Goal: Check status: Check status

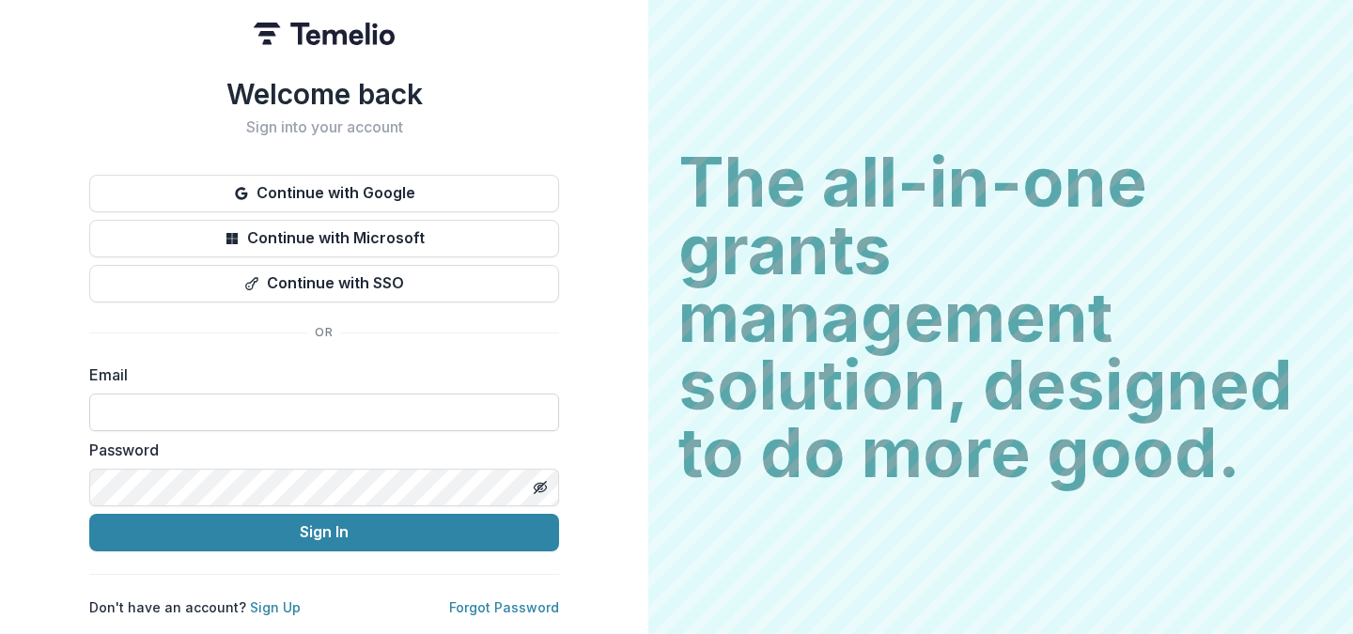
click at [248, 407] on input at bounding box center [324, 413] width 470 height 38
type input "**********"
click at [268, 554] on div "**********" at bounding box center [324, 346] width 470 height 539
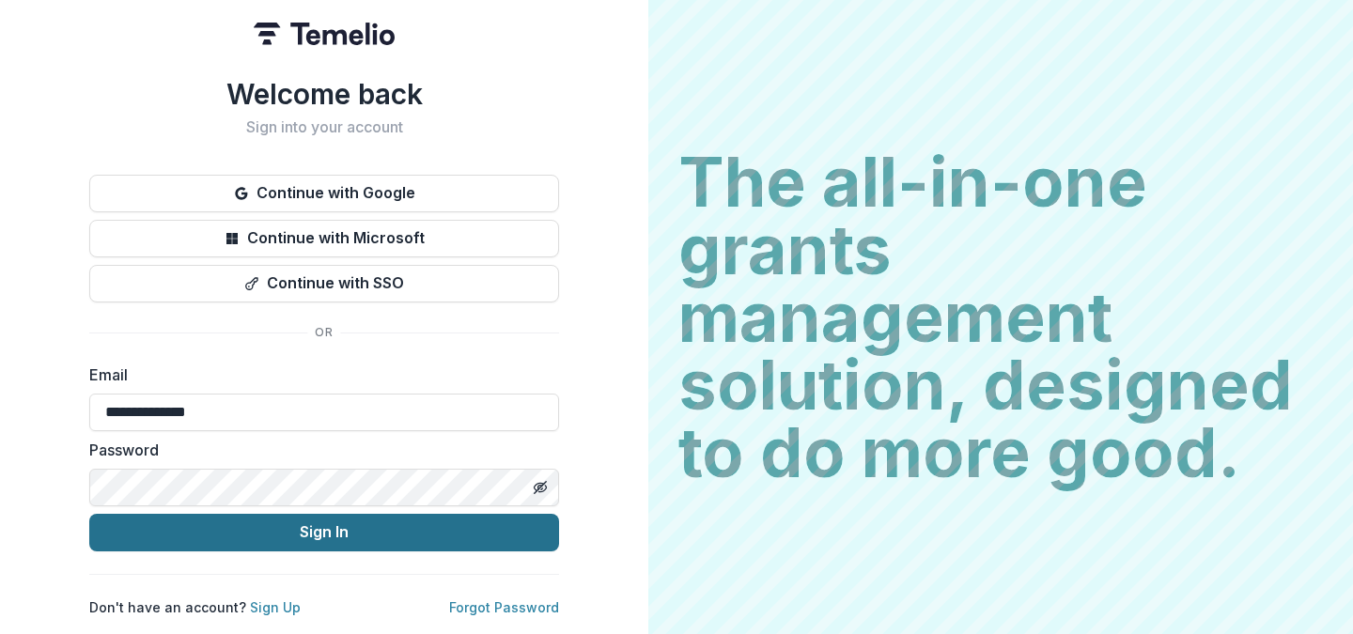
click at [261, 537] on button "Sign In" at bounding box center [324, 533] width 470 height 38
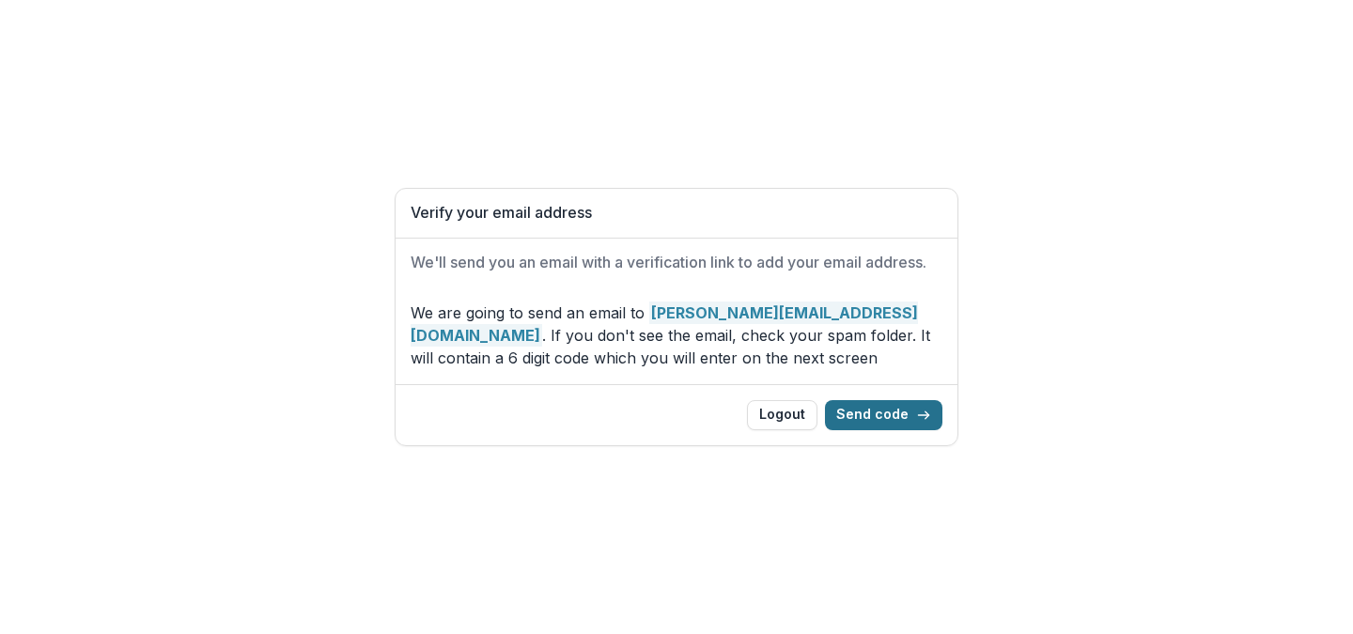
click at [850, 417] on button "Send code" at bounding box center [883, 415] width 117 height 30
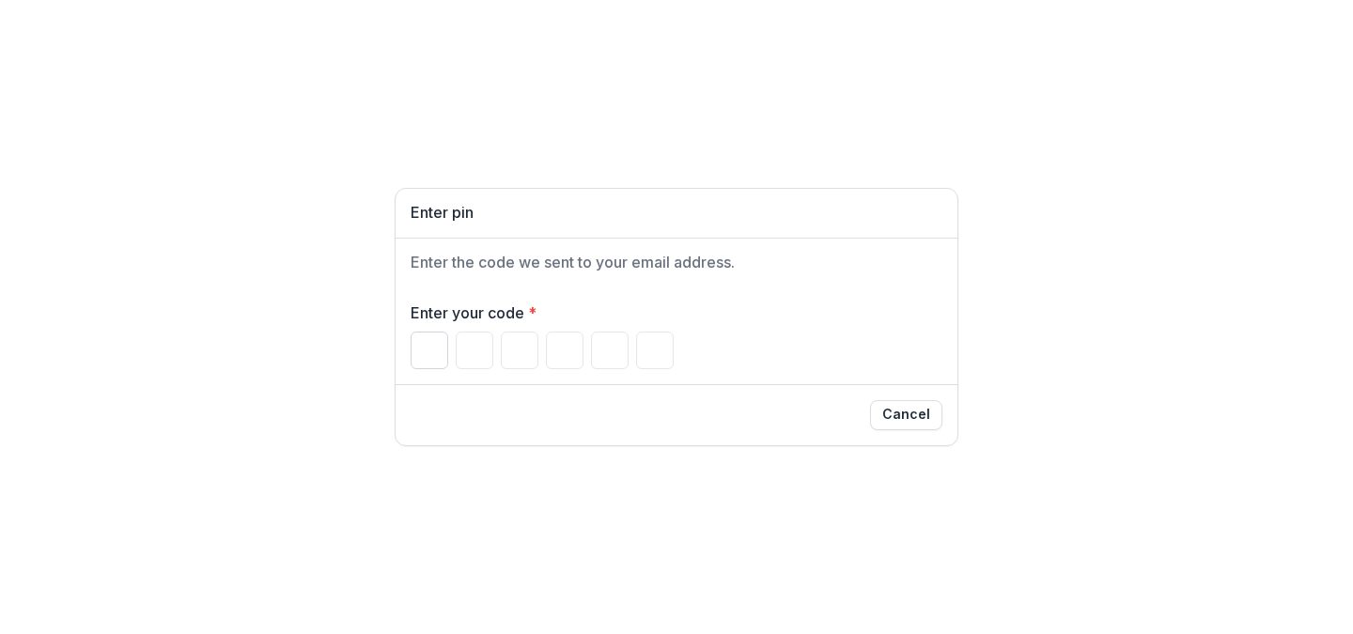
type input "*"
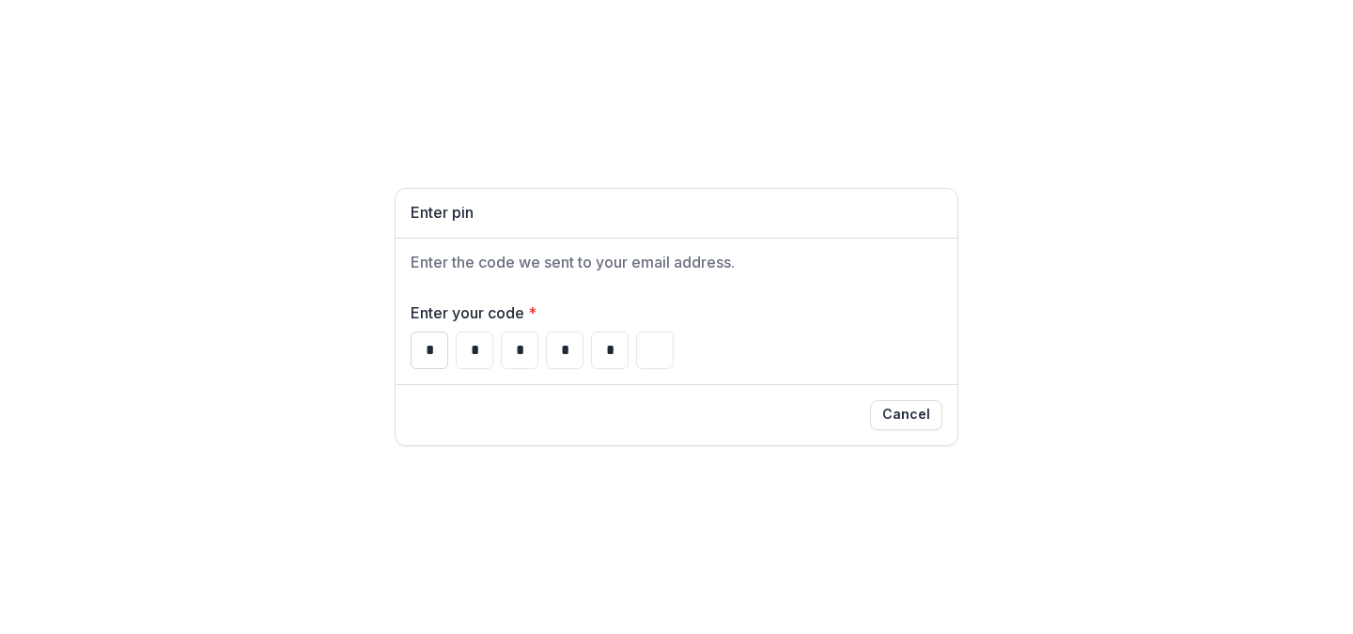
type input "*"
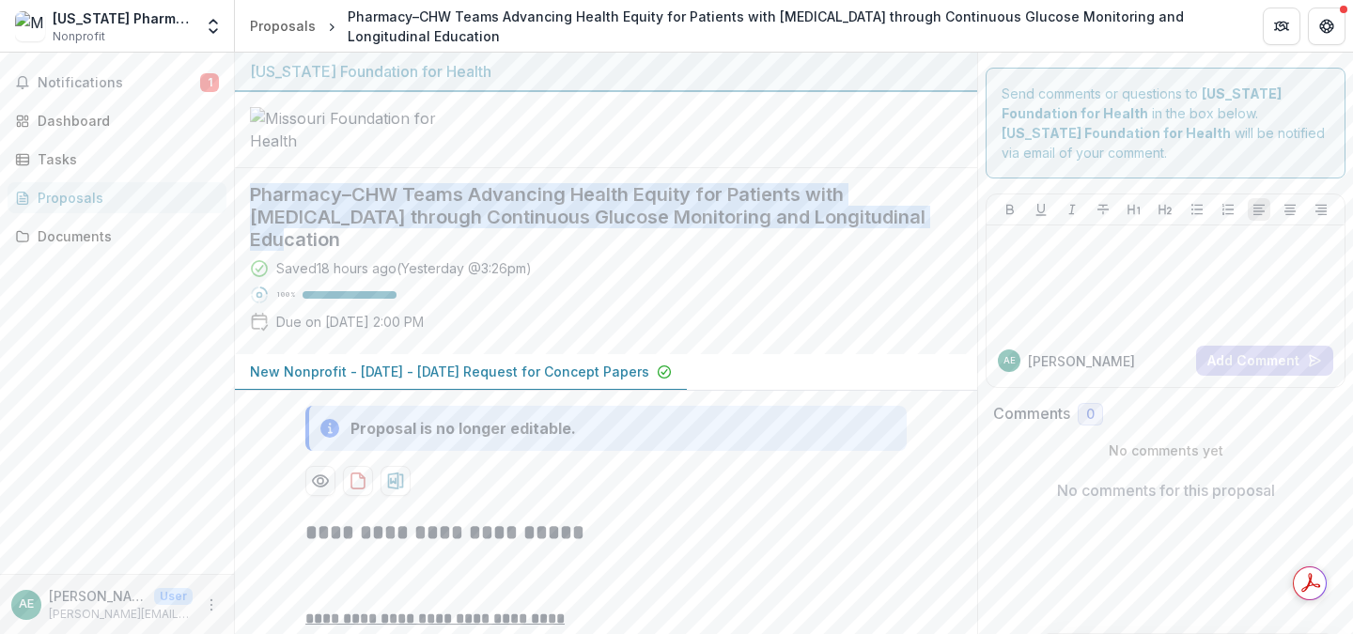
drag, startPoint x: 251, startPoint y: 332, endPoint x: 360, endPoint y: 380, distance: 119.1
click at [360, 251] on h2 "Pharmacy–CHW Teams Advancing Health Equity for Patients with [MEDICAL_DATA] thr…" at bounding box center [591, 217] width 682 height 68
copy h2 "Pharmacy–CHW Teams Advancing Health Equity for Patients with [MEDICAL_DATA] thr…"
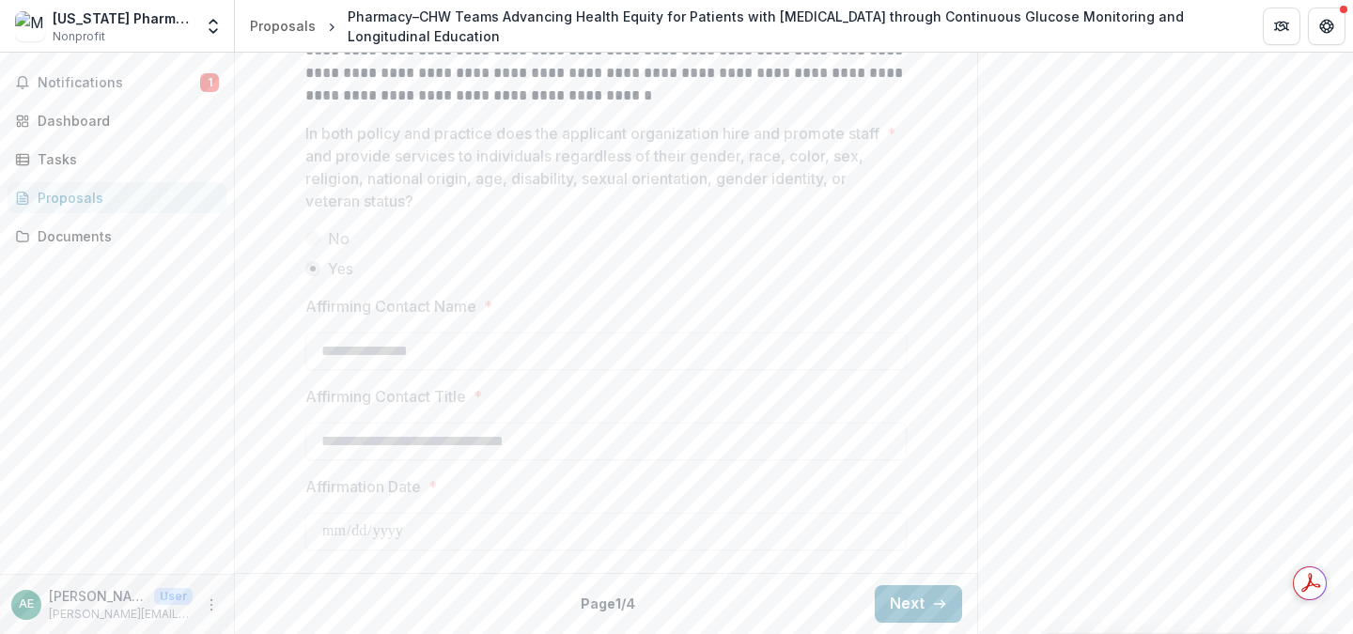
scroll to position [2729, 0]
click at [901, 609] on button "Next" at bounding box center [918, 604] width 87 height 38
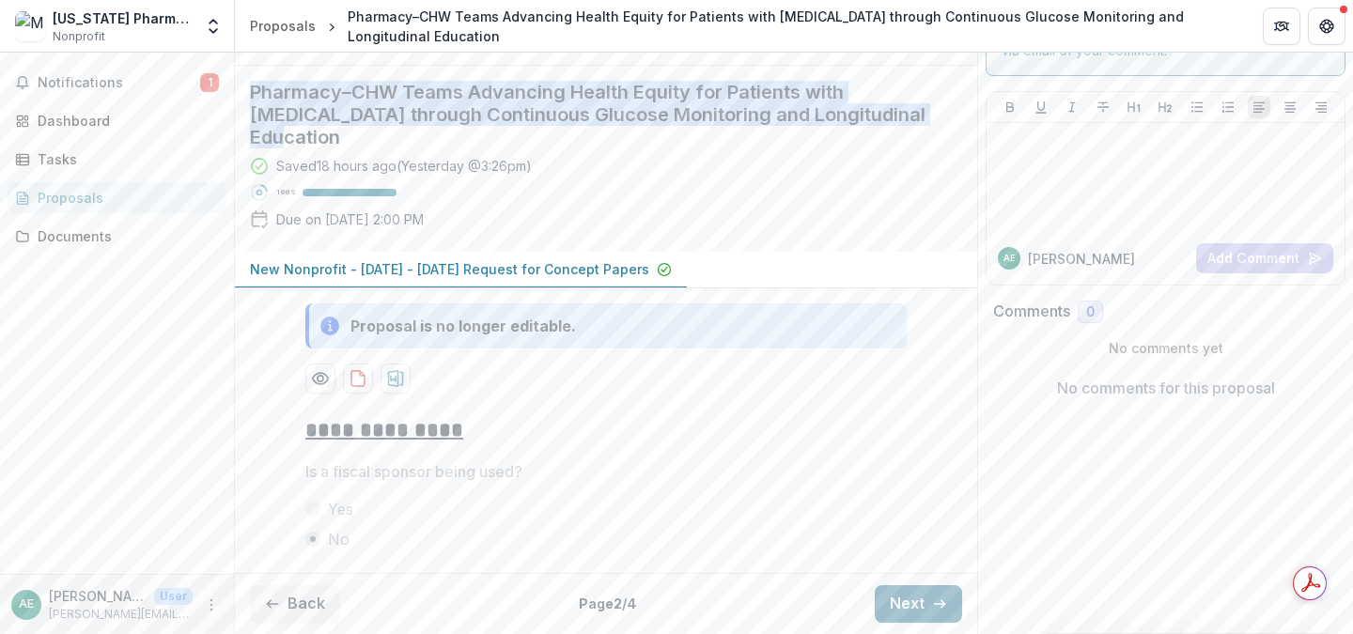
scroll to position [245, 0]
click at [888, 593] on button "Next" at bounding box center [918, 604] width 87 height 38
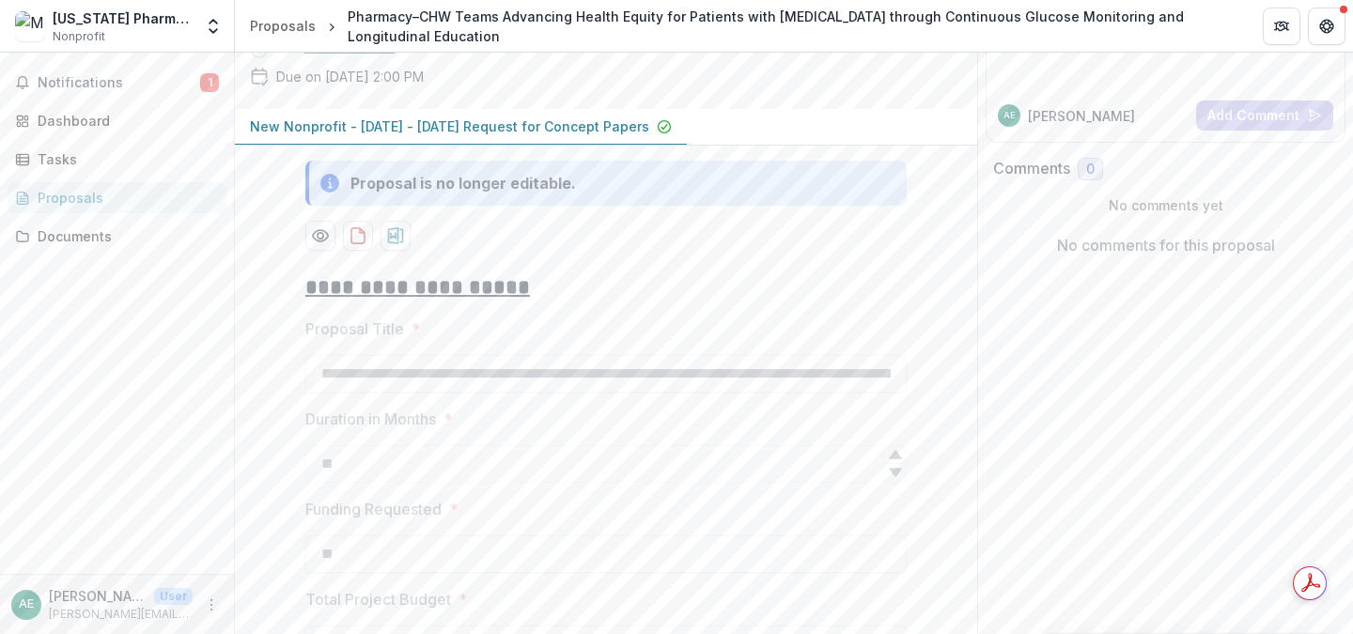
scroll to position [1873, 0]
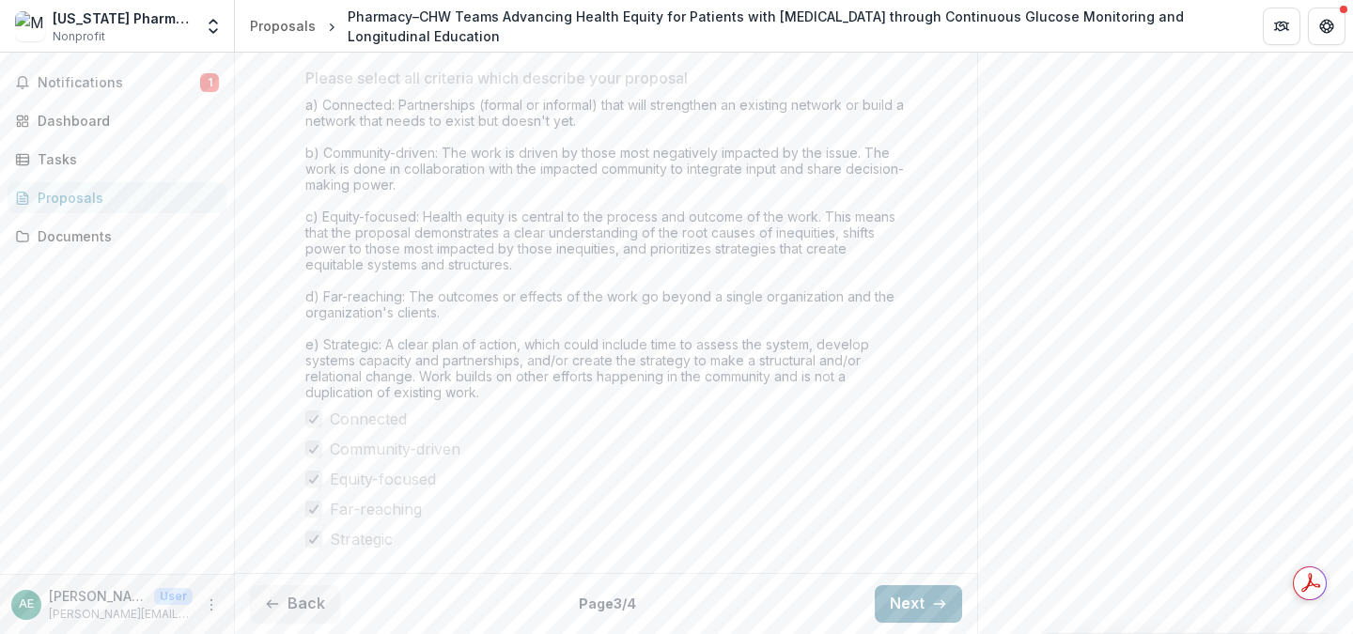
click at [912, 604] on button "Next" at bounding box center [918, 604] width 87 height 38
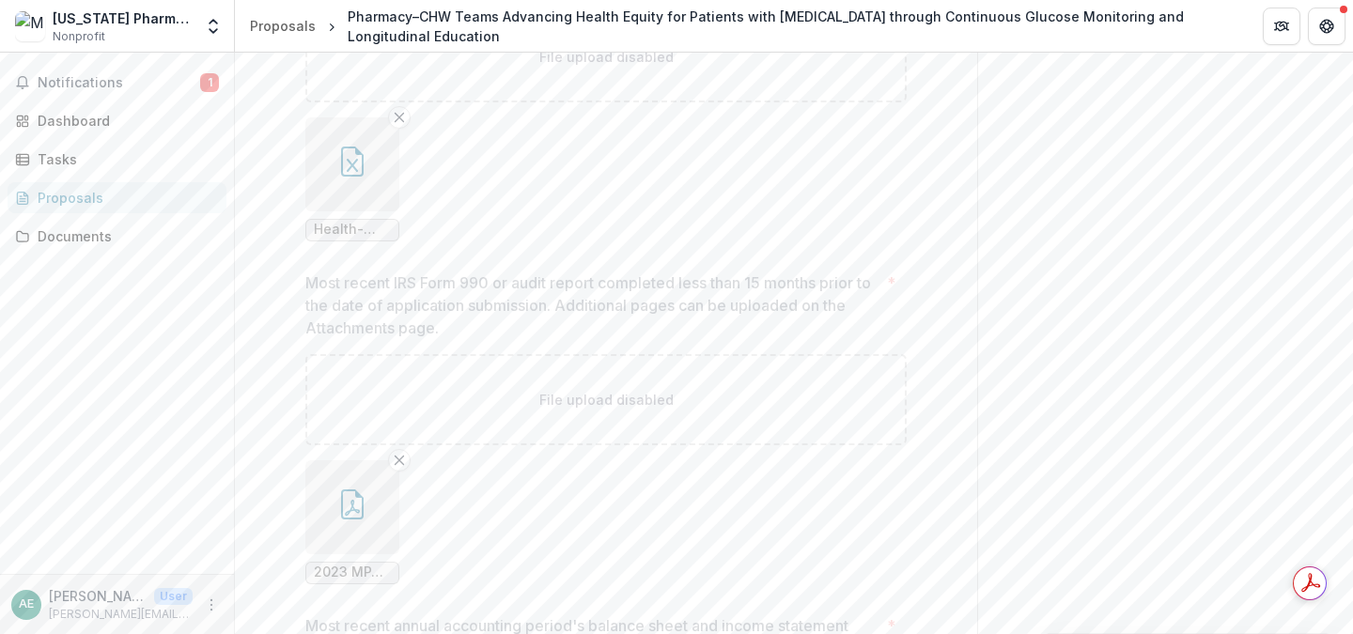
scroll to position [2330, 0]
click at [157, 77] on span "Notifications" at bounding box center [119, 83] width 163 height 16
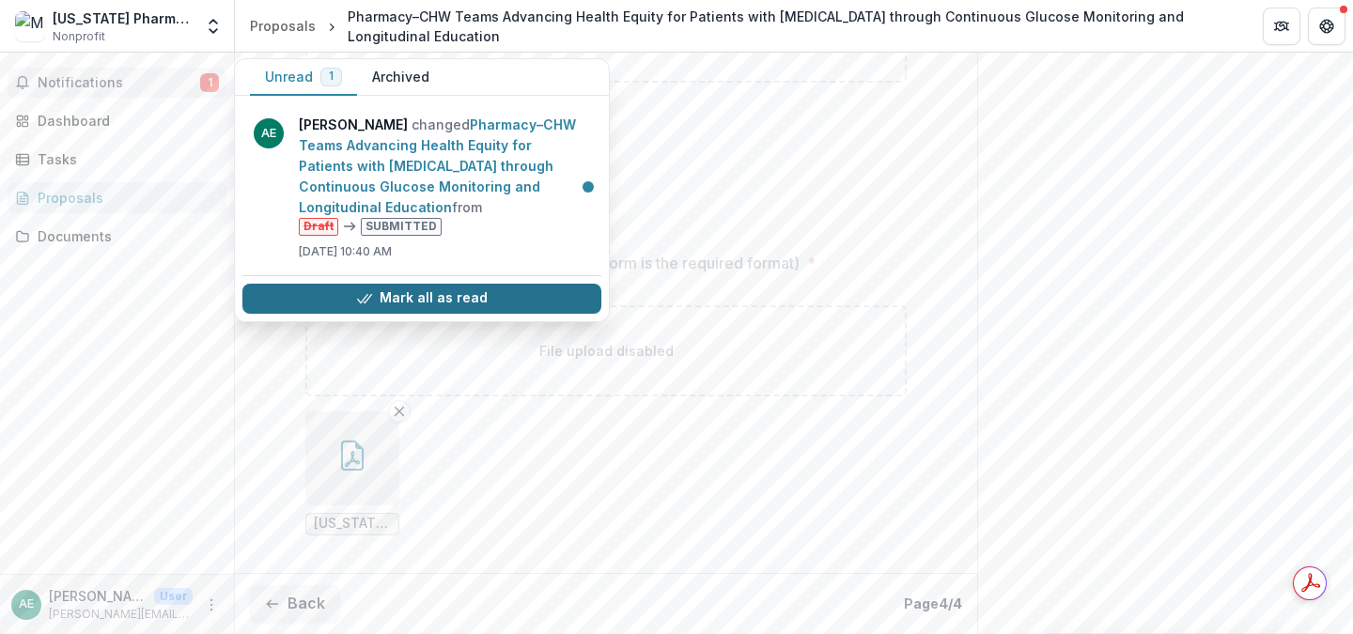
click at [450, 284] on button "Mark all as read" at bounding box center [421, 299] width 359 height 30
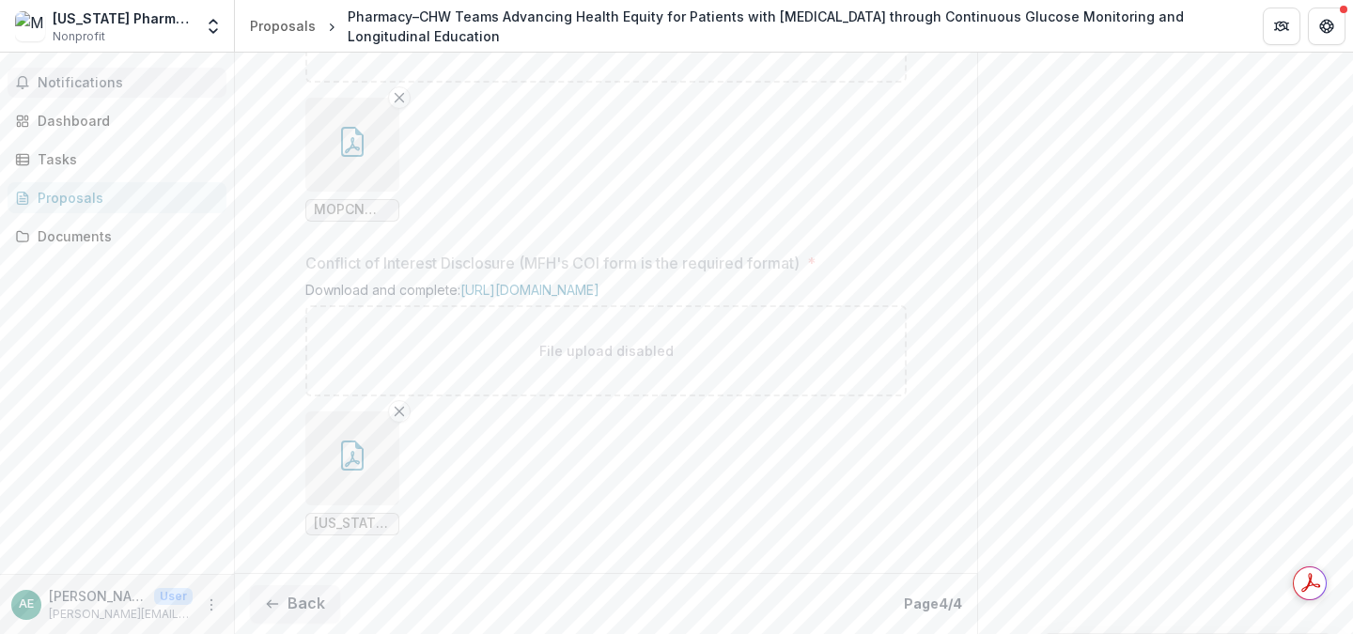
click at [1331, 32] on icon "Get Help" at bounding box center [1326, 26] width 15 height 15
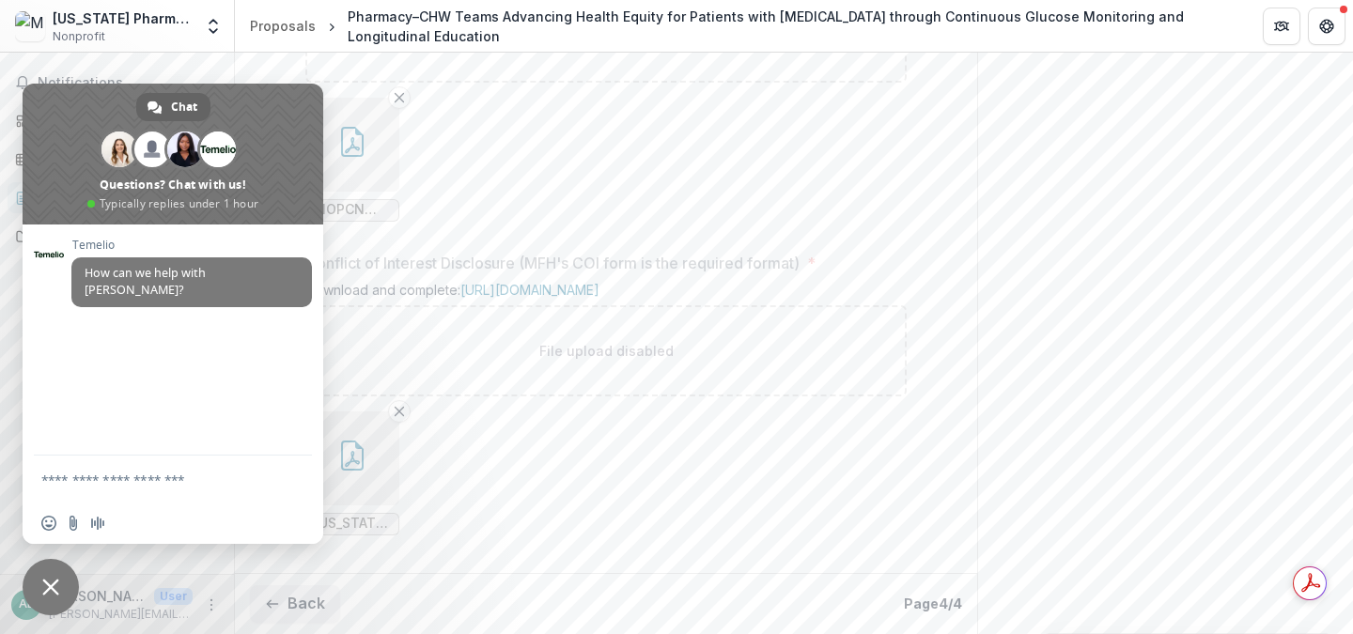
click at [665, 214] on div "MOPCN Financials 2024.pdf" at bounding box center [605, 160] width 601 height 154
click at [42, 601] on span "Close chat" at bounding box center [51, 587] width 56 height 56
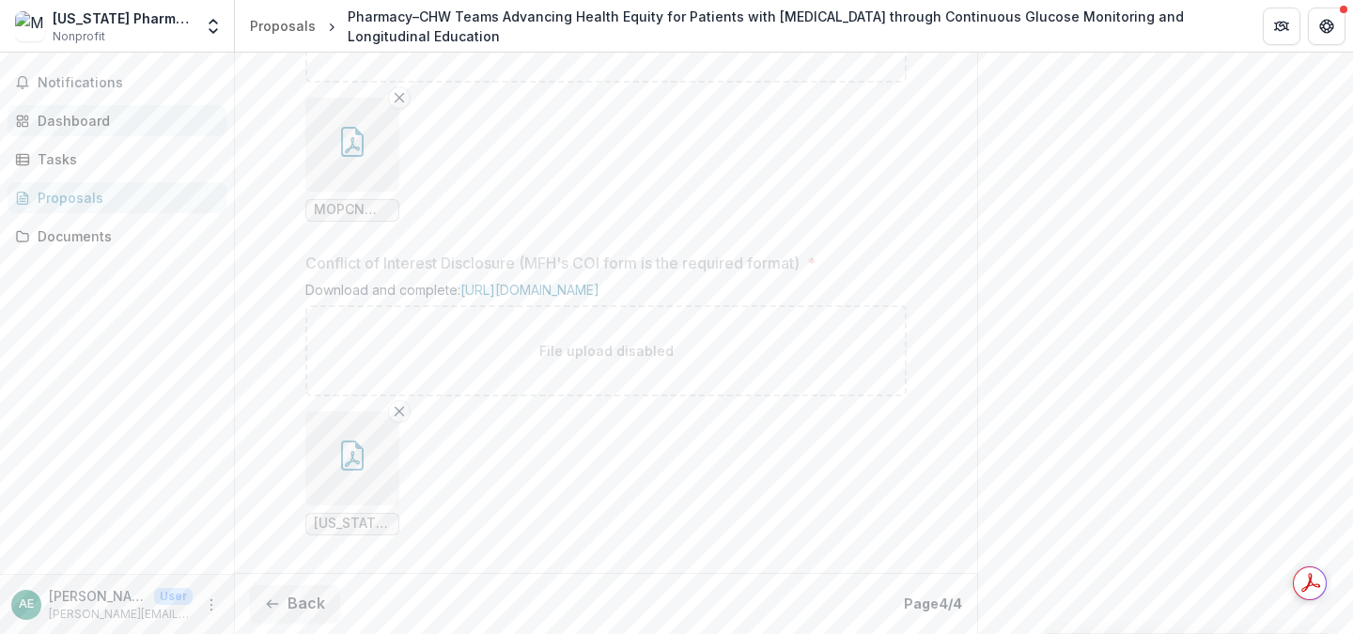
click at [51, 116] on div "Dashboard" at bounding box center [125, 121] width 174 height 20
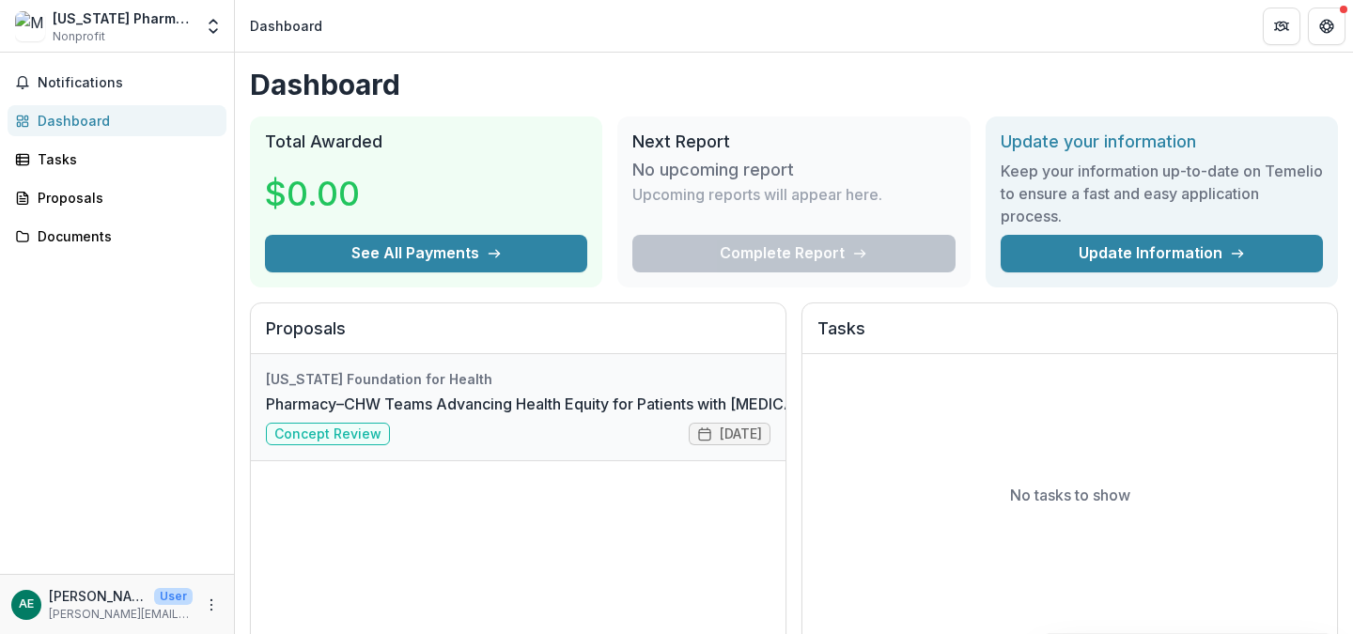
click at [370, 415] on link "Pharmacy–CHW Teams Advancing Health Equity for Patients with [MEDICAL_DATA] thr…" at bounding box center [800, 404] width 1069 height 23
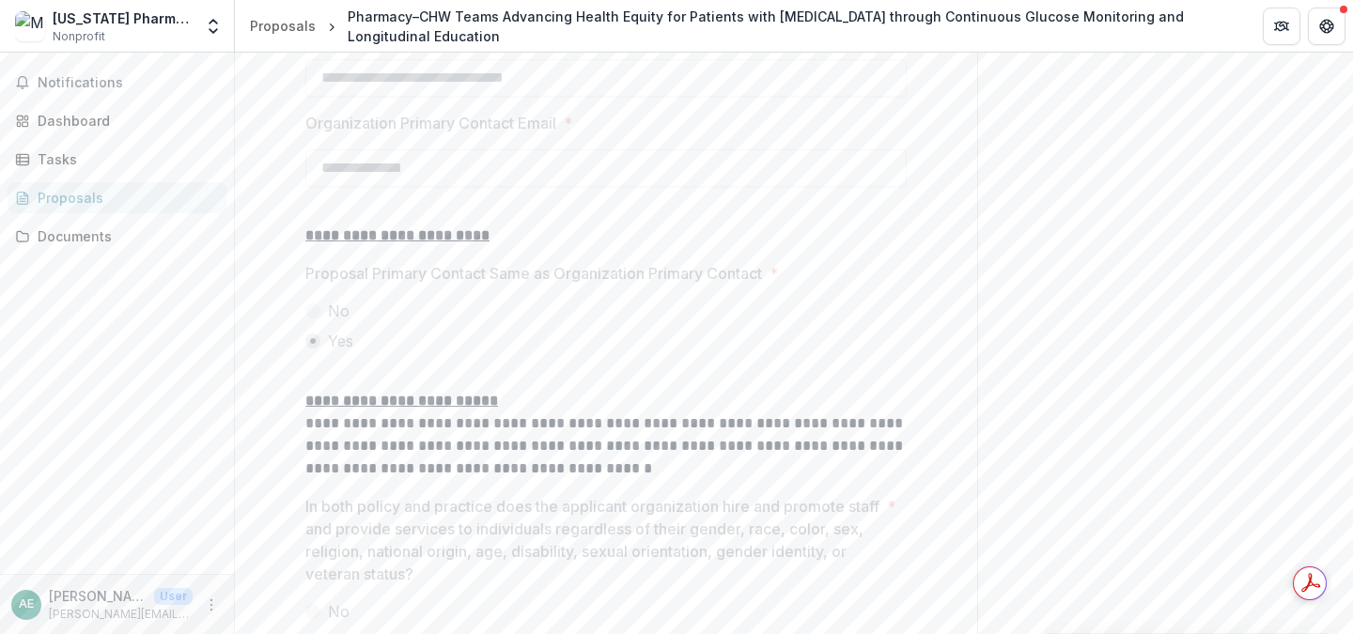
scroll to position [2729, 0]
